Goal: Information Seeking & Learning: Learn about a topic

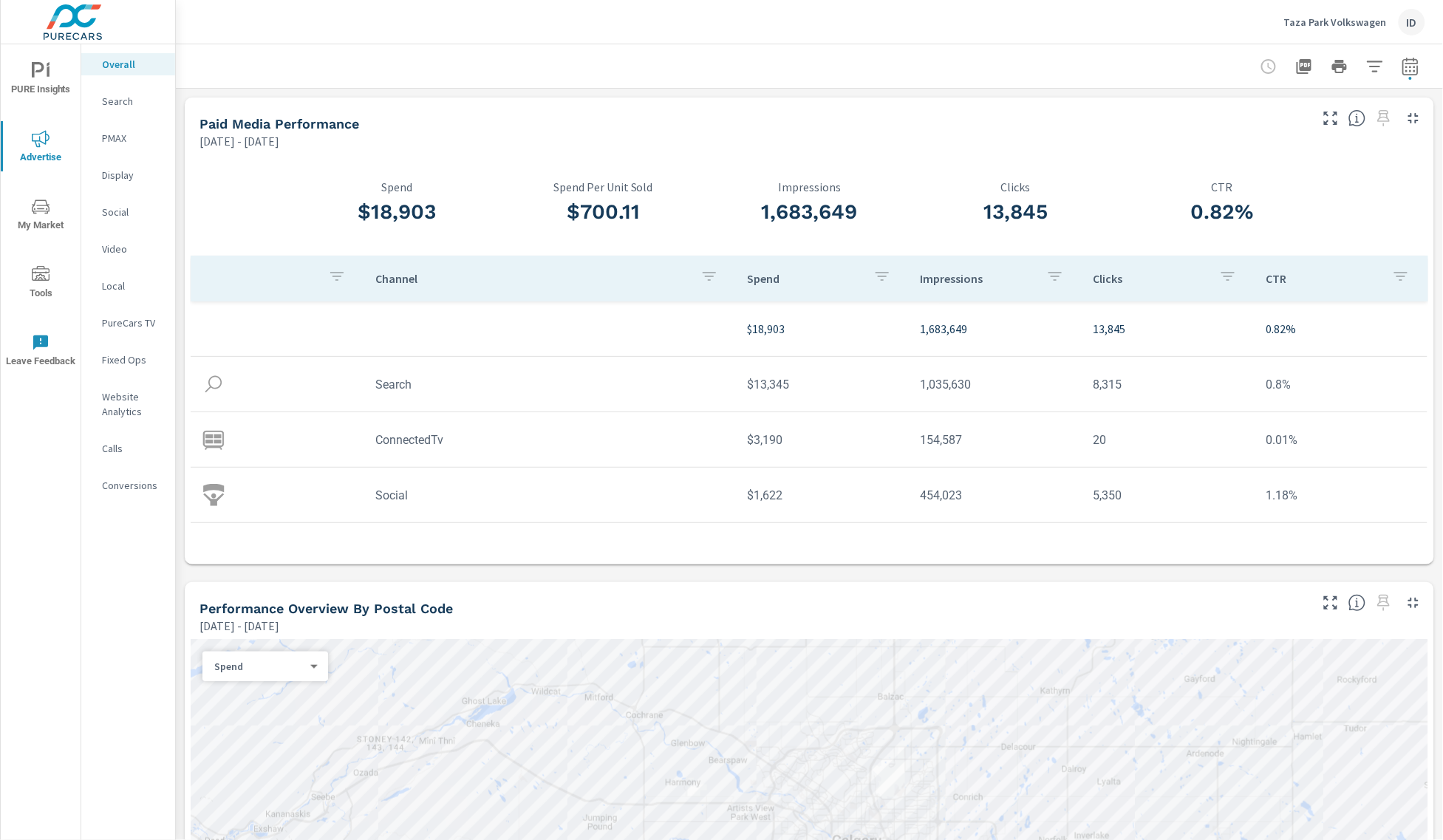
click at [120, 321] on p "PureCars TV" at bounding box center [132, 323] width 61 height 15
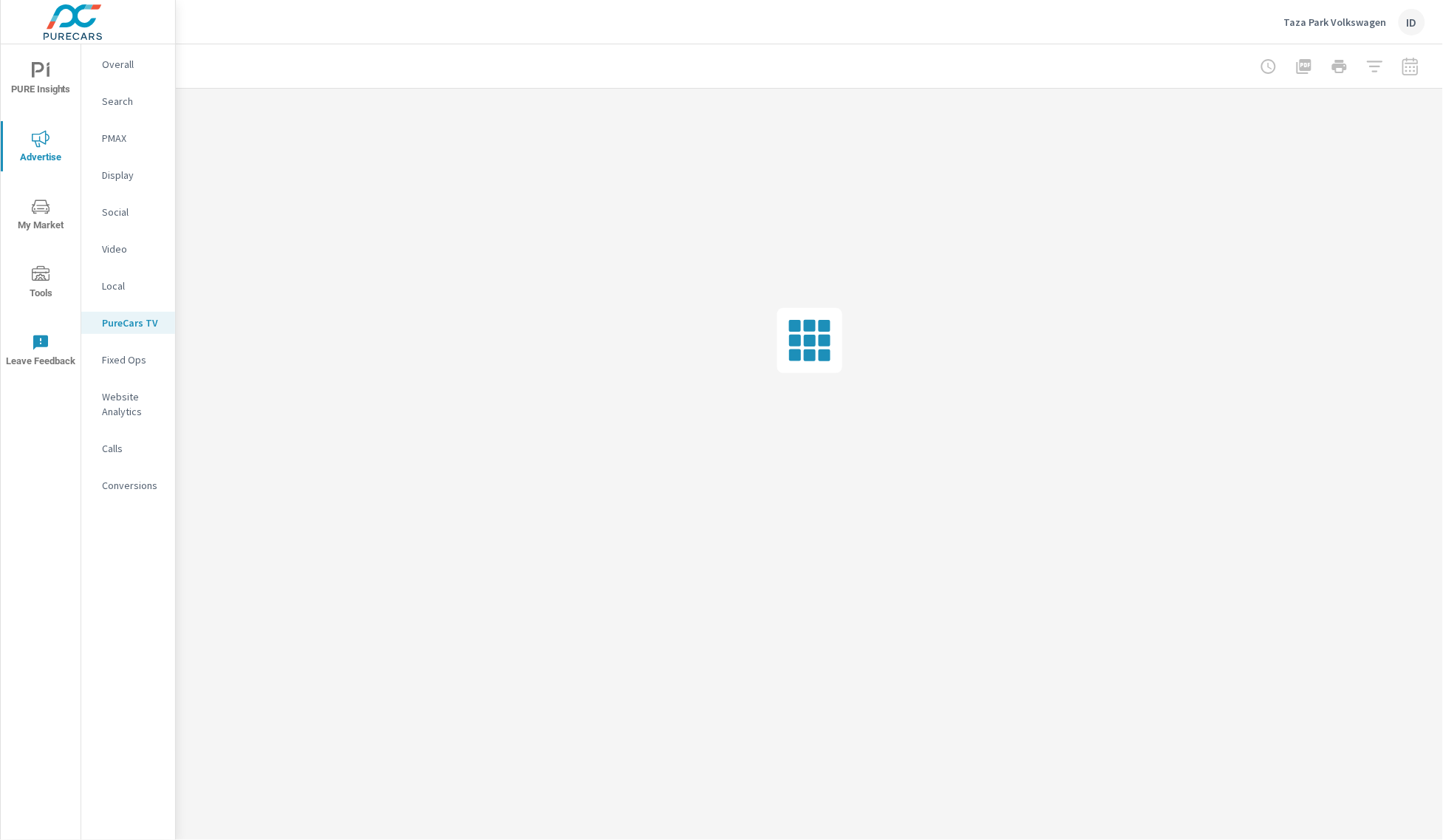
click at [124, 235] on nav "Overall Search PMAX Display Social Video Local PureCars TV Fixed Ops Website An…" at bounding box center [127, 281] width 94 height 473
click at [124, 245] on p "Video" at bounding box center [132, 249] width 61 height 15
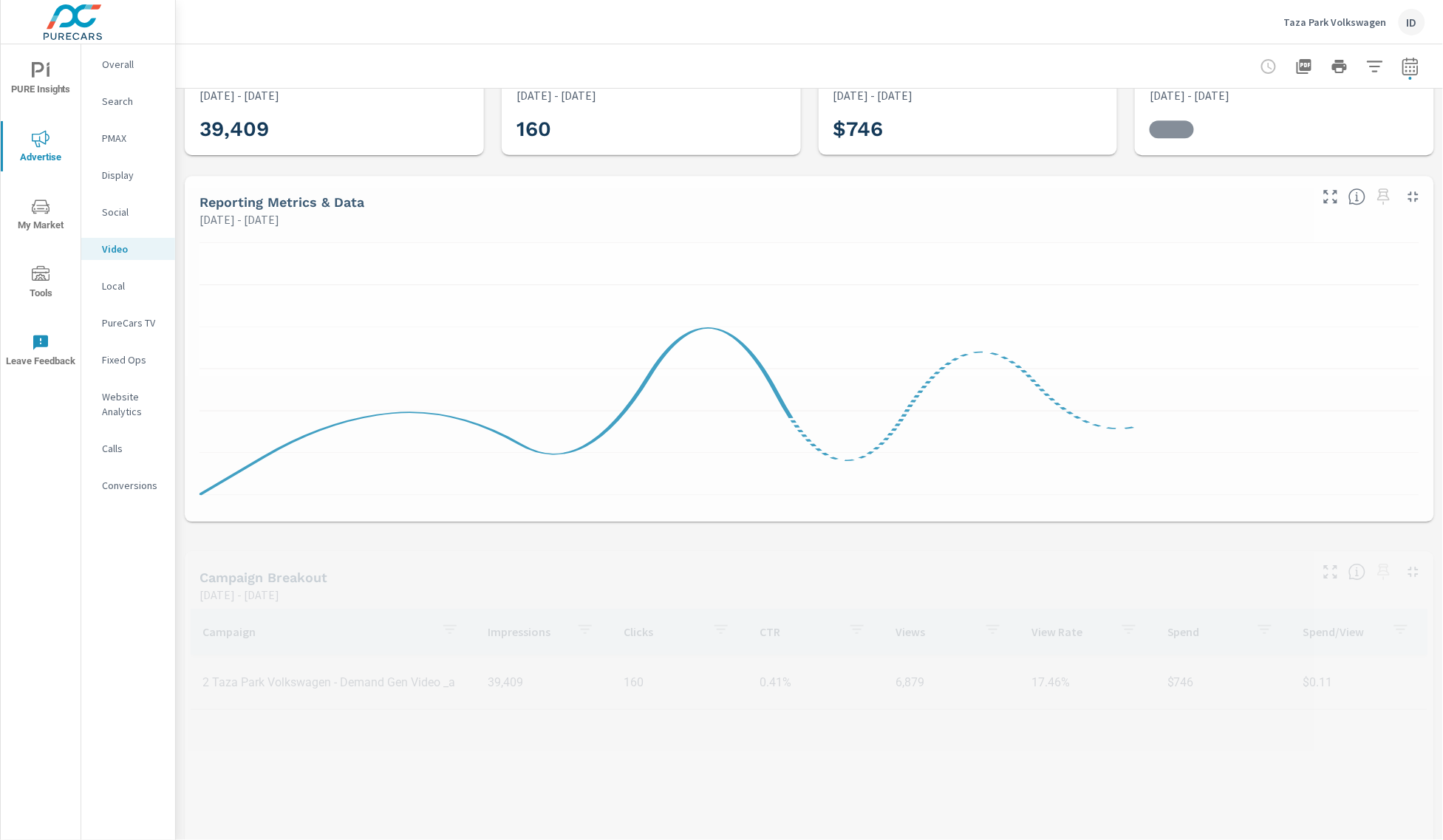
scroll to position [218, 0]
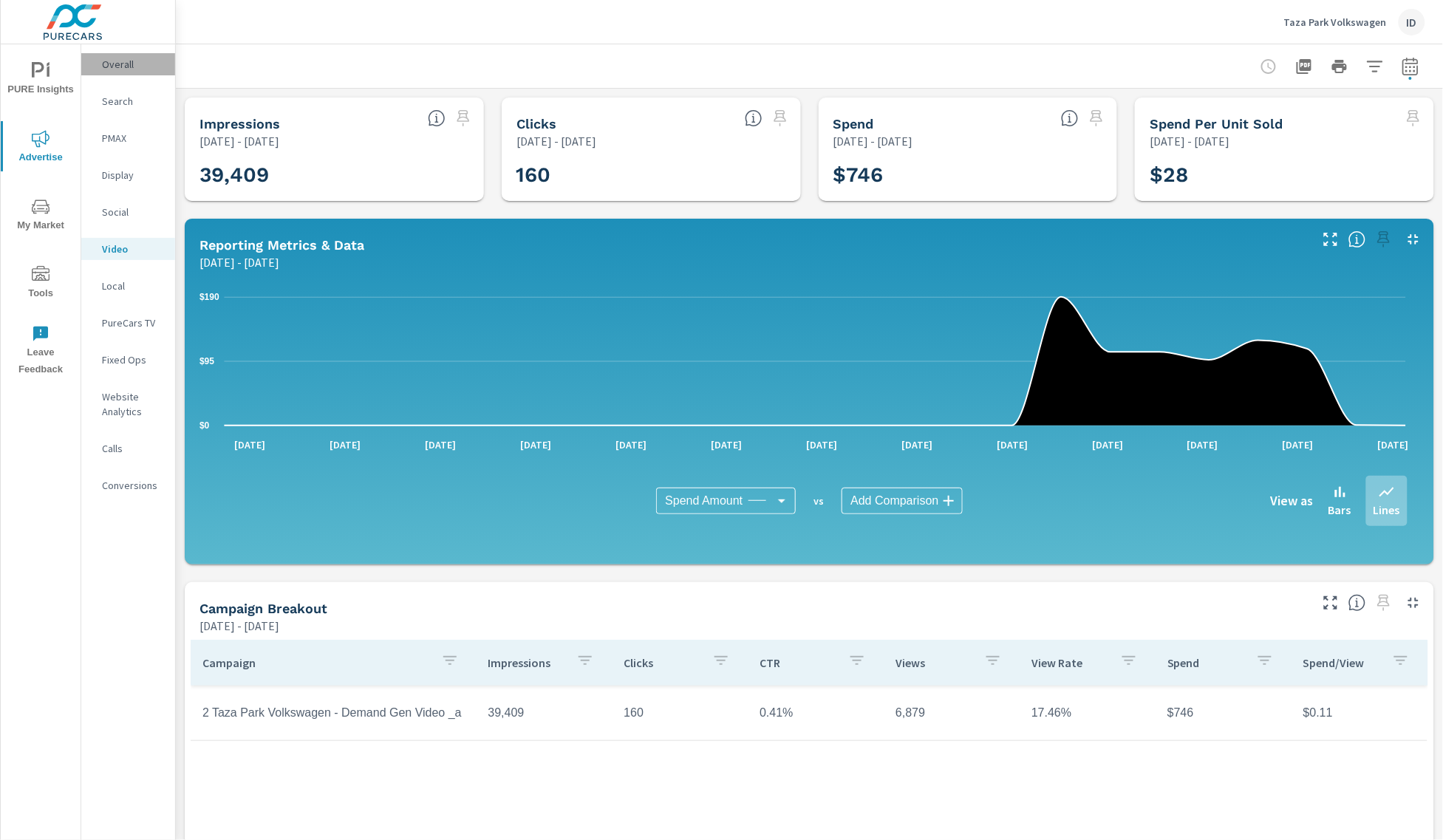
click at [123, 57] on p "Overall" at bounding box center [132, 65] width 61 height 15
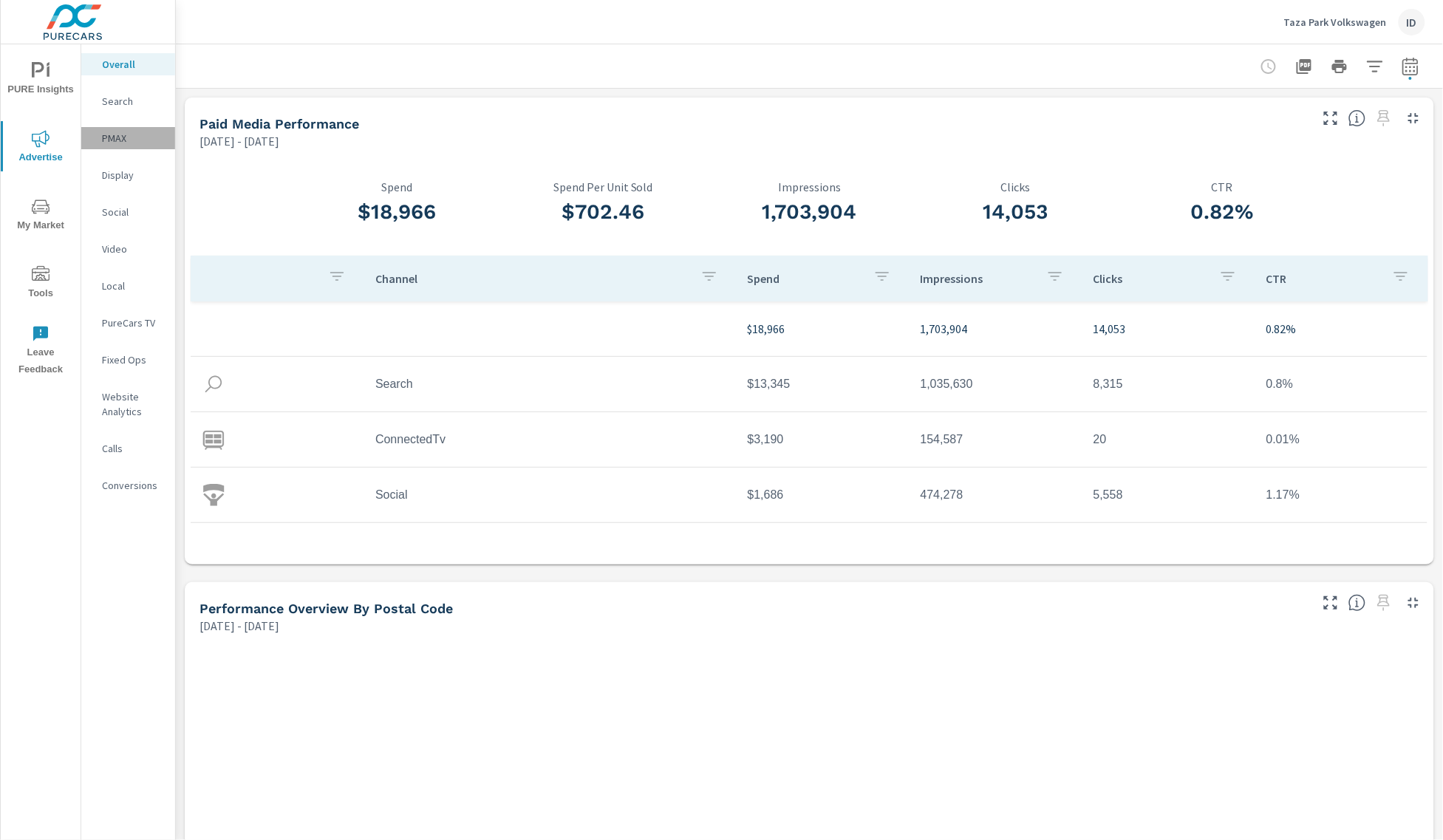
click at [138, 128] on div "PMAX" at bounding box center [127, 138] width 94 height 22
